Goal: Find specific page/section: Find specific page/section

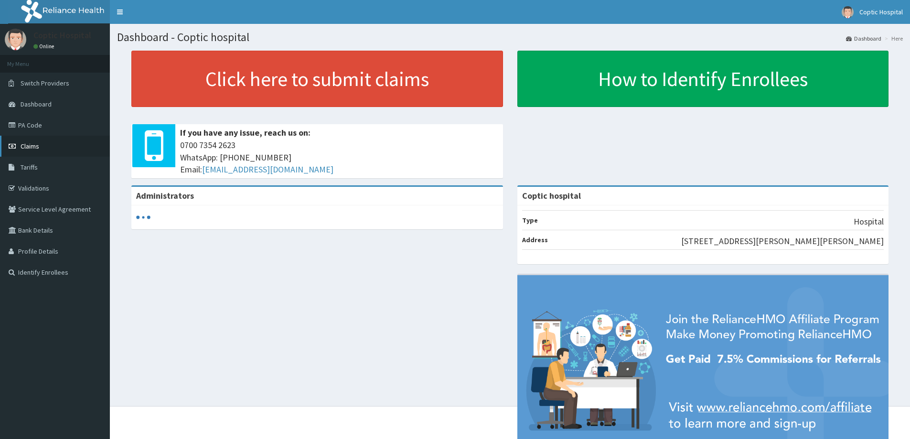
click at [56, 151] on link "Claims" at bounding box center [55, 146] width 110 height 21
click at [51, 189] on link "Validations" at bounding box center [55, 188] width 110 height 21
